Goal: Obtain resource: Obtain resource

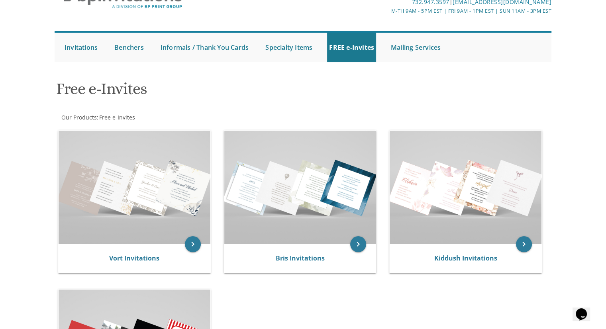
scroll to position [47, 0]
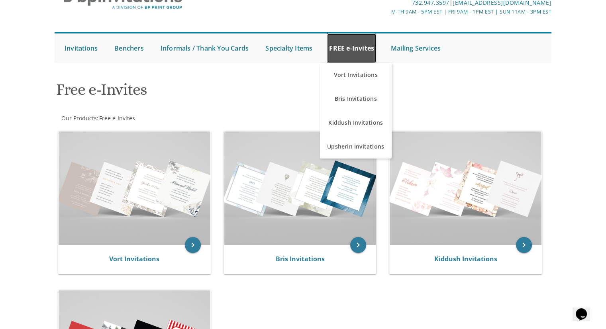
click at [363, 48] on link "FREE e-Invites" at bounding box center [351, 47] width 49 height 29
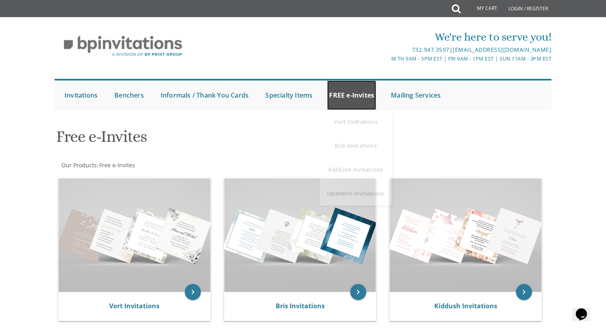
click at [357, 99] on link "FREE e-Invites" at bounding box center [351, 94] width 49 height 29
click at [358, 102] on link "FREE e-Invites" at bounding box center [351, 94] width 49 height 29
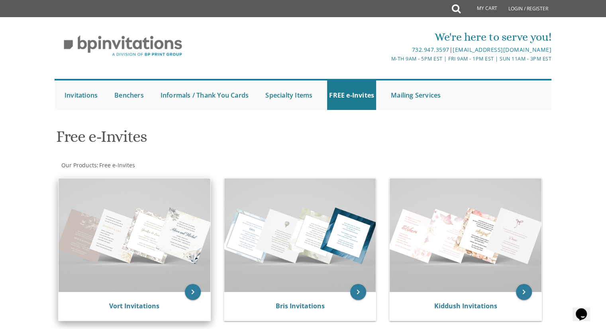
click at [159, 258] on img at bounding box center [135, 234] width 152 height 113
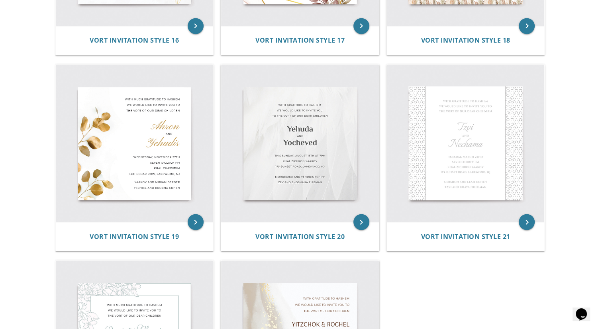
scroll to position [1296, 0]
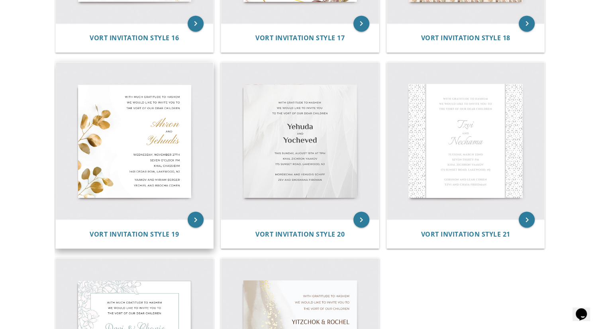
click at [155, 170] on img at bounding box center [135, 141] width 158 height 158
click at [177, 170] on img at bounding box center [135, 141] width 158 height 158
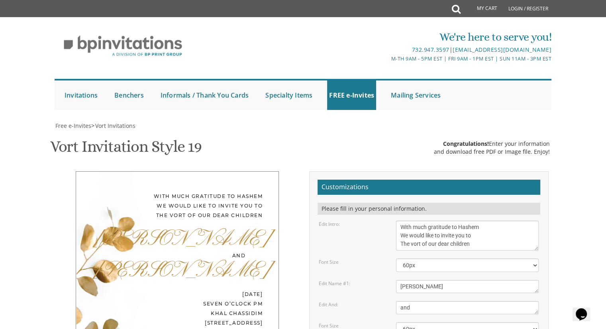
scroll to position [97, 0]
click at [420, 221] on textarea "With much gratitude to Hashem We would like to invite you to The vort of our de…" at bounding box center [467, 236] width 143 height 30
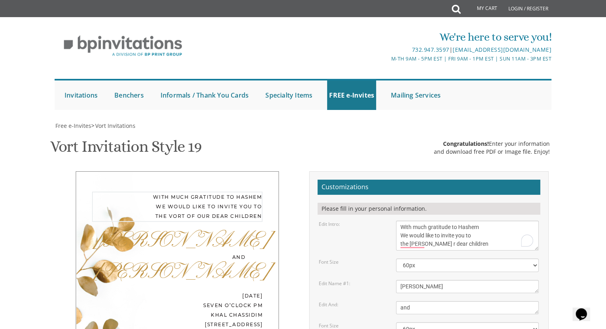
click at [448, 221] on textarea "With much gratitude to Hashem We would like to invite you to The vort of our de…" at bounding box center [467, 236] width 143 height 30
click at [478, 221] on textarea "With much gratitude to Hashem We would like to invite you to The vort of our de…" at bounding box center [467, 236] width 143 height 30
click at [528, 221] on textarea "With much gratitude to Hashem We would like to invite you to The vort of our de…" at bounding box center [467, 236] width 143 height 30
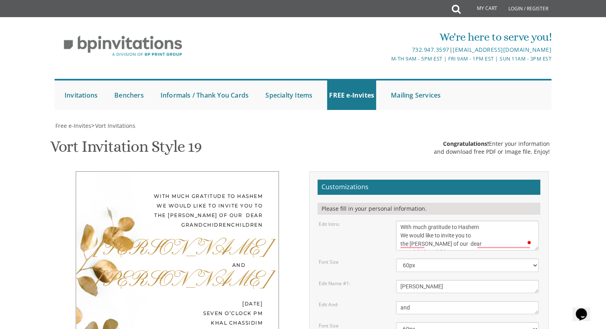
click at [532, 238] on span at bounding box center [529, 242] width 7 height 8
click at [529, 236] on div "2" at bounding box center [526, 240] width 9 height 9
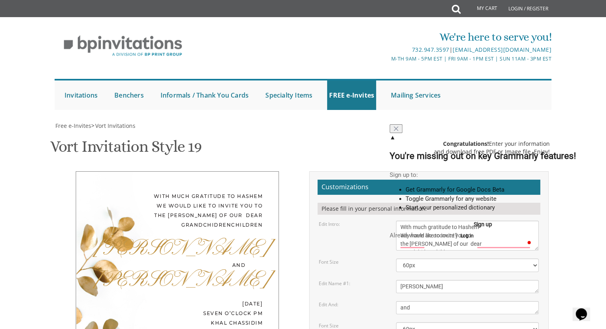
click at [523, 221] on textarea "With much gratitude to Hashem We would like to invite you to The vort of our de…" at bounding box center [467, 236] width 143 height 30
click at [524, 221] on textarea "With much gratitude to Hashem We would like to invite you to The vort of our de…" at bounding box center [467, 236] width 143 height 30
click at [402, 124] on button at bounding box center [395, 128] width 13 height 9
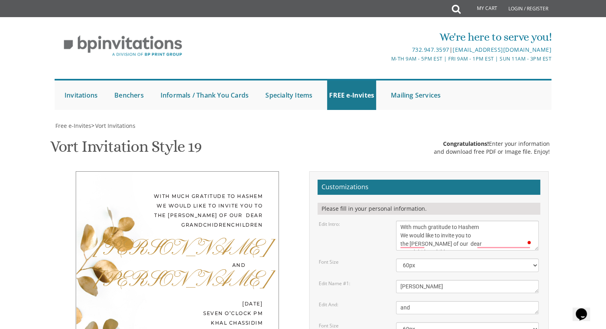
click at [510, 221] on textarea "With much gratitude to Hashem We would like to invite you to The vort of our de…" at bounding box center [467, 236] width 143 height 30
click at [451, 221] on textarea "With much gratitude to Hashem We would like to invite you to The vort of our de…" at bounding box center [467, 236] width 143 height 30
click at [446, 221] on textarea "With much gratitude to Hashem We would like to invite you to The vort of our de…" at bounding box center [467, 236] width 143 height 30
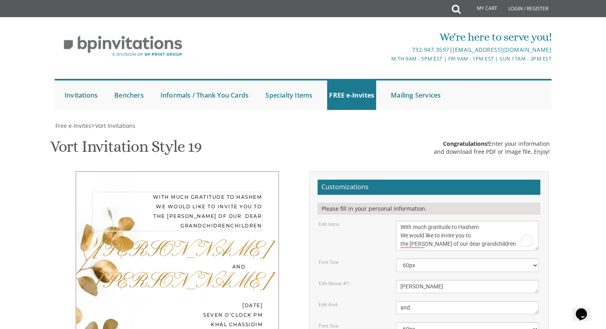
type textarea "With much gratitude to Hashem We would like to invite you to the [PERSON_NAME] …"
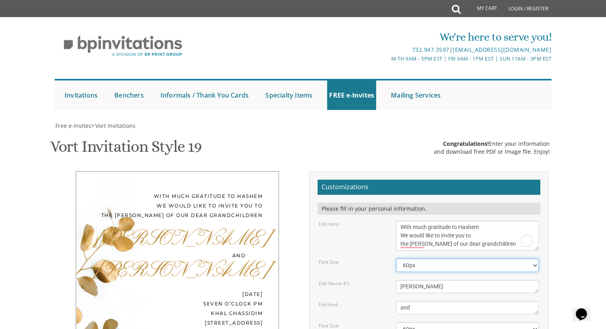
click at [535, 258] on select "40px 50px 60px 70px 80px" at bounding box center [467, 265] width 143 height 14
select select "80px"
click at [396, 258] on select "40px 50px 60px 70px 80px" at bounding box center [467, 265] width 143 height 14
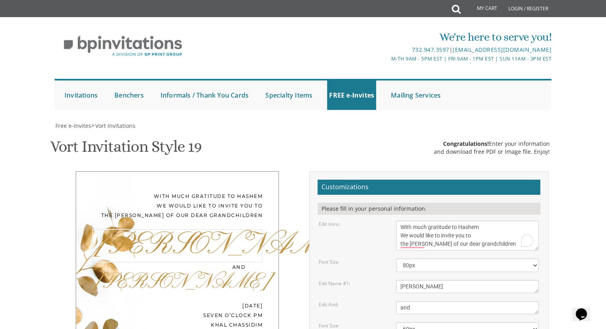
drag, startPoint x: 485, startPoint y: 194, endPoint x: 424, endPoint y: 187, distance: 61.7
click at [424, 280] on textarea "[PERSON_NAME]" at bounding box center [467, 286] width 143 height 13
click at [407, 280] on textarea "[PERSON_NAME]" at bounding box center [467, 286] width 143 height 13
drag, startPoint x: 407, startPoint y: 187, endPoint x: 416, endPoint y: 187, distance: 9.2
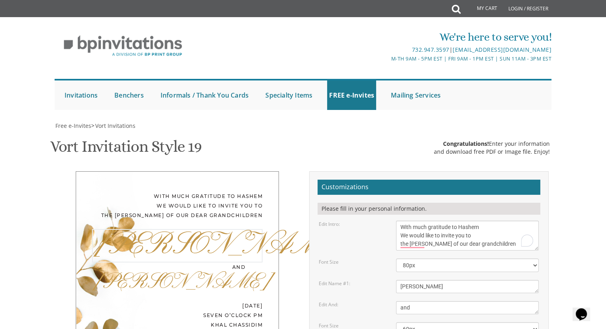
click at [416, 280] on textarea "[PERSON_NAME]" at bounding box center [467, 286] width 143 height 13
click at [423, 280] on textarea "[PERSON_NAME]" at bounding box center [467, 286] width 143 height 13
type textarea "s"
type textarea "[PERSON_NAME]"
click at [417, 322] on select "40px 50px 60px 70px 80px" at bounding box center [467, 329] width 143 height 14
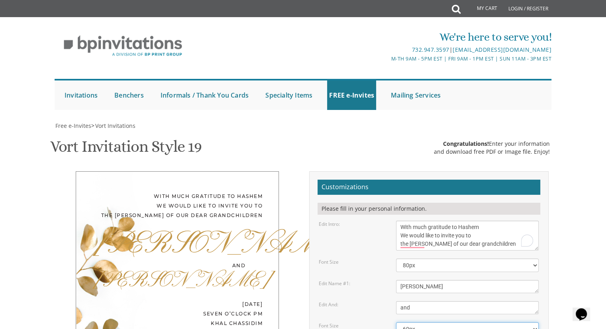
select select "80px"
click at [396, 322] on select "40px 50px 60px 70px 80px" at bounding box center [467, 329] width 143 height 14
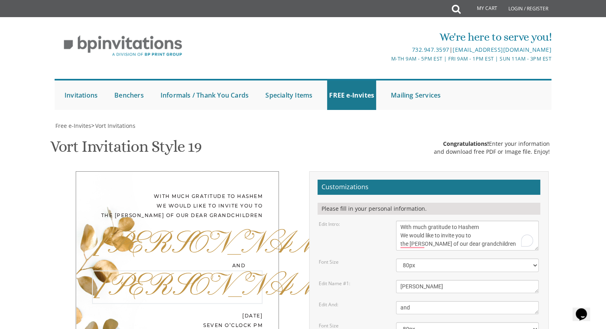
type textarea "Y"
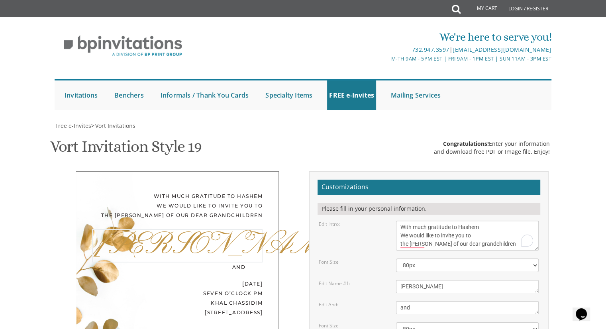
click at [425, 280] on textarea "[PERSON_NAME]" at bounding box center [467, 286] width 143 height 13
type textarea "s"
type textarea "[PERSON_NAME]"
type textarea "c"
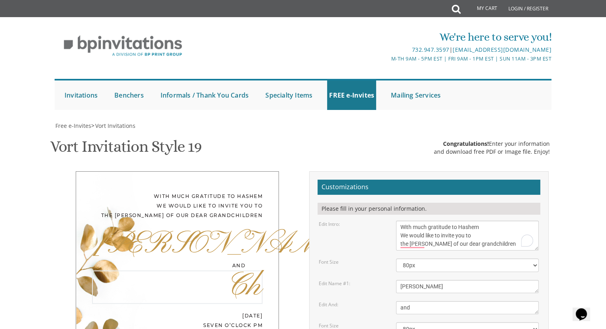
drag, startPoint x: 406, startPoint y: 244, endPoint x: 411, endPoint y: 250, distance: 8.0
type textarea "[PERSON_NAME]"
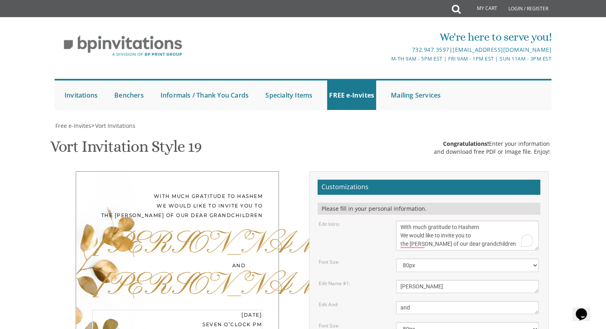
type textarea "[DATE] 6:45 pm [PERSON_NAME] Ambiance [STREET_ADDRESS][PERSON_NAME]"
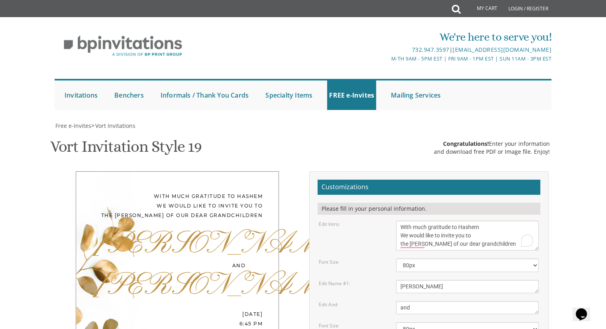
type textarea "Y"
type textarea "[PERSON_NAME] and [PERSON_NAME] RSVP [PHONE_NUMBER]"
drag, startPoint x: 447, startPoint y: 223, endPoint x: 434, endPoint y: 184, distance: 41.4
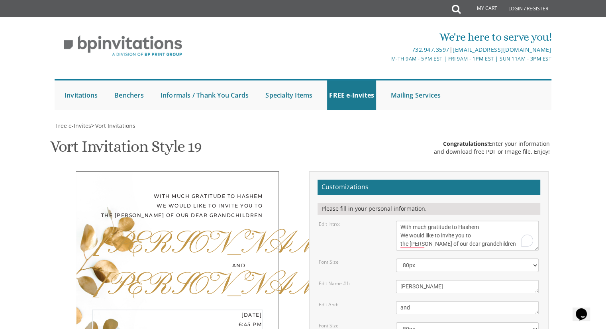
type textarea "[DATE] 6:45 pm [PERSON_NAME] Ambiance [STREET_ADDRESS][PERSON_NAME]"
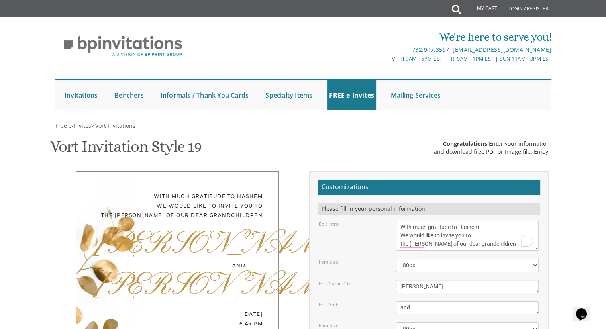
type input "[EMAIL_ADDRESS][DOMAIN_NAME]"
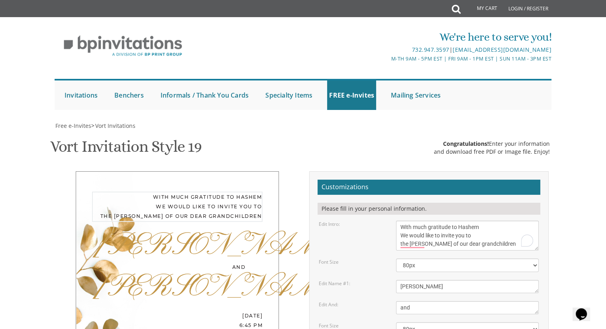
click at [466, 221] on textarea "With much gratitude to Hashem We would like to invite you to The vort of our de…" at bounding box center [467, 236] width 143 height 30
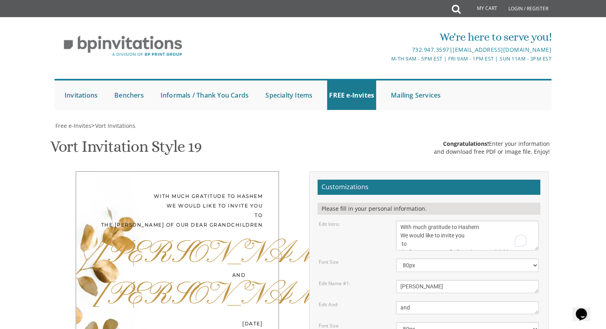
click at [416, 221] on textarea "With much gratitude to Hashem We would like to invite you to The vort of our de…" at bounding box center [467, 236] width 143 height 30
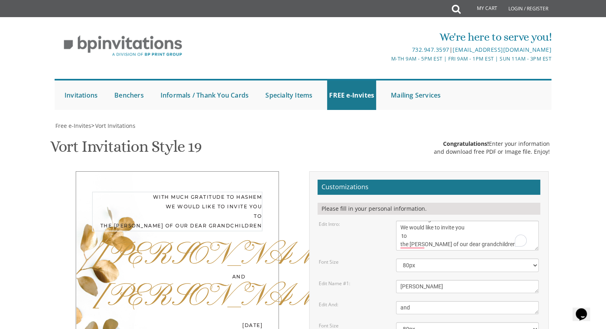
click at [403, 221] on textarea "With much gratitude to Hashem We would like to invite you to The vort of our de…" at bounding box center [467, 236] width 143 height 30
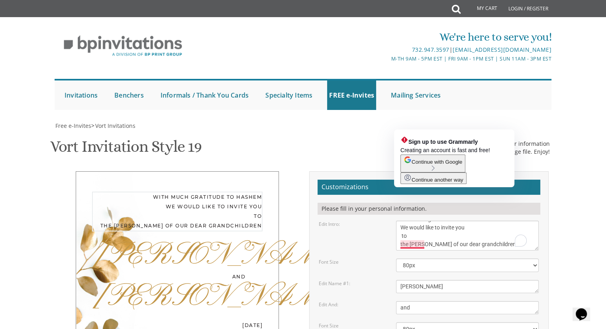
click at [398, 131] on div "Sign up to use Grammarly Creating an account is fast and free! Continue with Go…" at bounding box center [454, 158] width 120 height 58
click at [412, 221] on textarea "With much gratitude to Hashem We would like to invite you to The vort of our de…" at bounding box center [467, 236] width 143 height 30
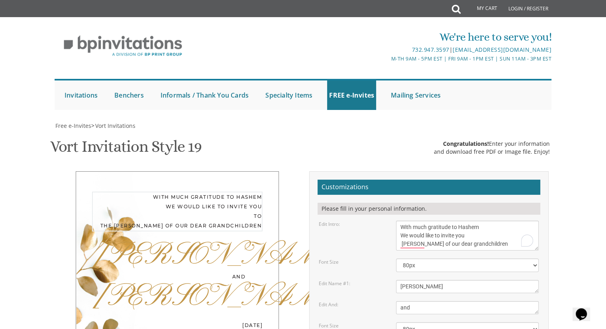
scroll to position [0, 0]
click at [444, 221] on textarea "With much gratitude to Hashem We would like to invite you to The vort of our de…" at bounding box center [467, 236] width 143 height 30
click at [451, 221] on textarea "With much gratitude to Hashem We would like to invite you to The vort of our de…" at bounding box center [467, 236] width 143 height 30
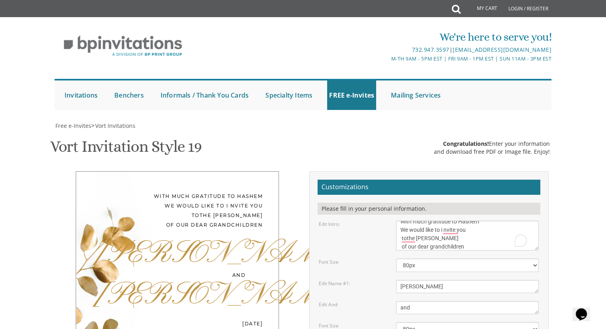
scroll to position [153, 0]
click at [410, 221] on textarea "With much gratitude to Hashem We would like to invite you to The vort of our de…" at bounding box center [467, 236] width 143 height 30
click at [451, 221] on textarea "With much gratitude to Hashem We would like to invite you to The vort of our de…" at bounding box center [467, 236] width 143 height 30
type textarea "With much gratitude to Hashem We would like to invite you to the [PERSON_NAME] …"
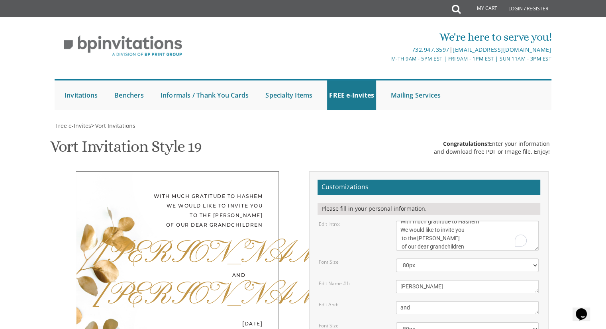
scroll to position [174, 0]
